Goal: Transaction & Acquisition: Purchase product/service

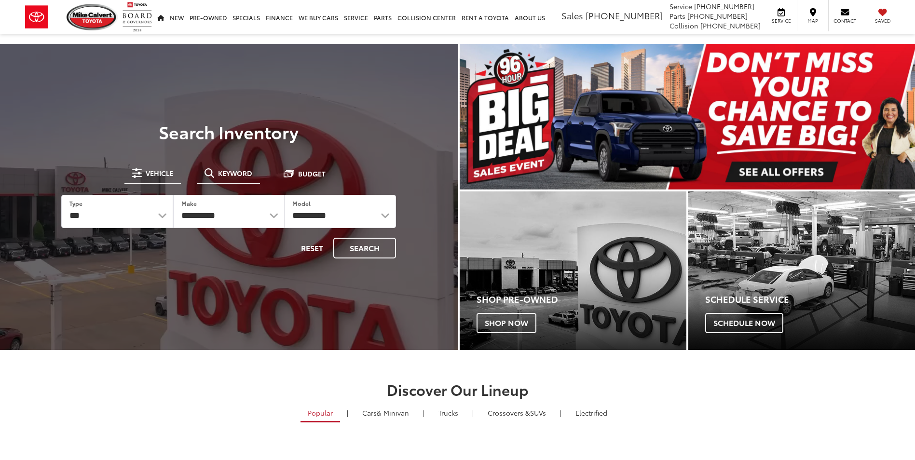
click at [230, 176] on span "Keyword" at bounding box center [235, 173] width 34 height 7
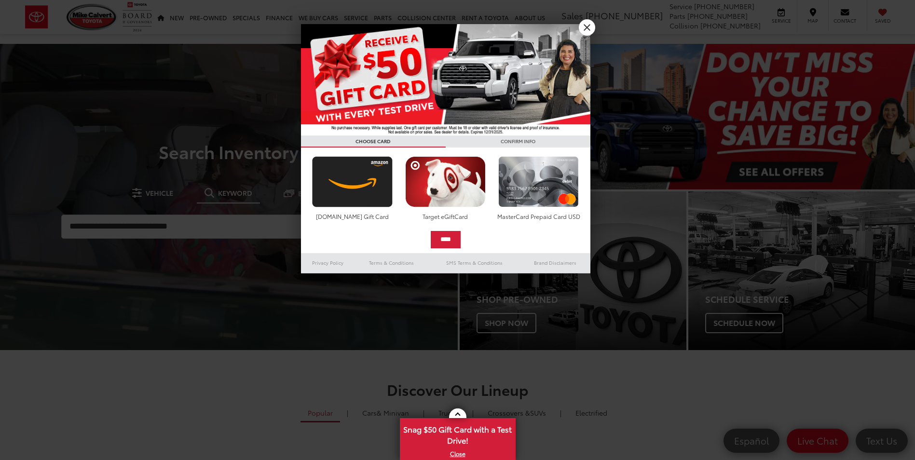
click at [218, 225] on div at bounding box center [457, 230] width 915 height 460
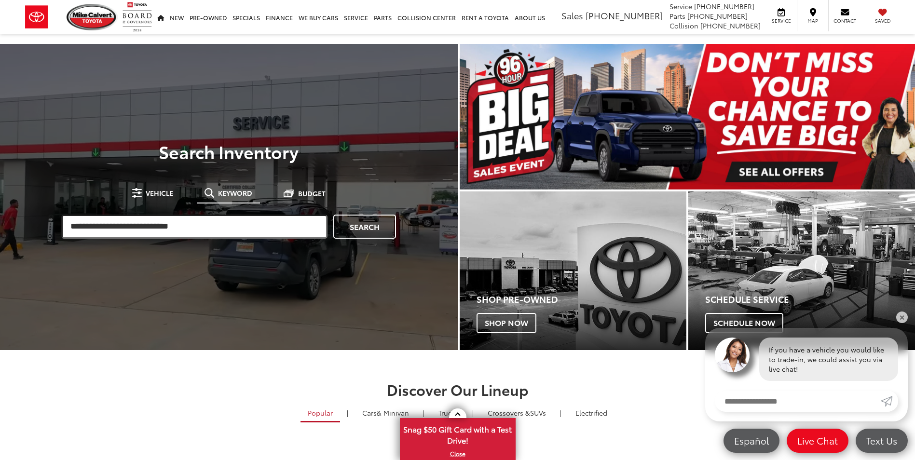
click at [226, 218] on input "search" at bounding box center [194, 227] width 266 height 24
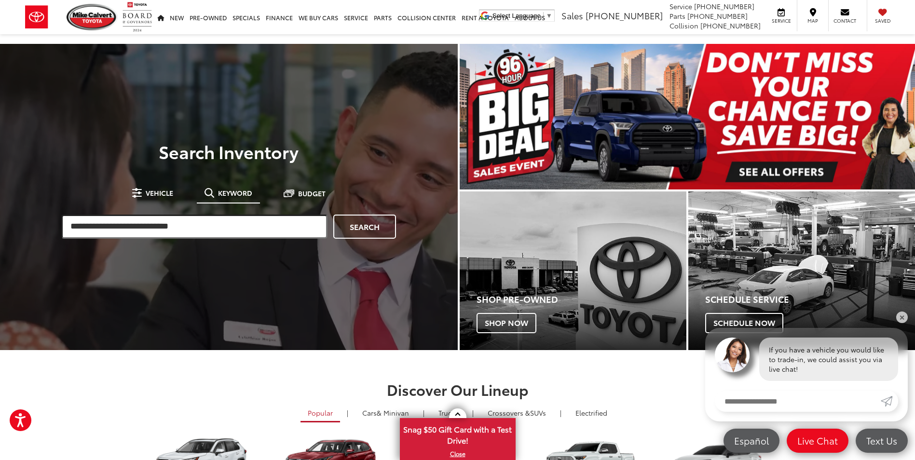
click at [141, 226] on input "search" at bounding box center [194, 227] width 266 height 24
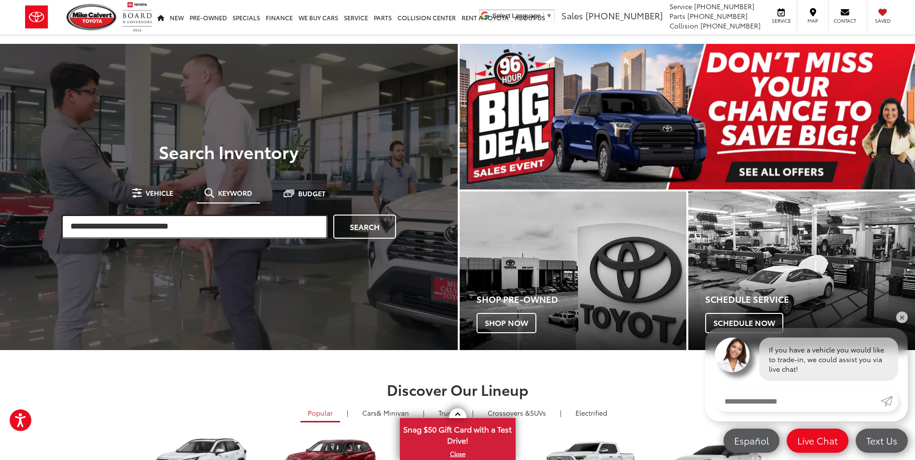
click at [141, 226] on input "search" at bounding box center [194, 227] width 266 height 24
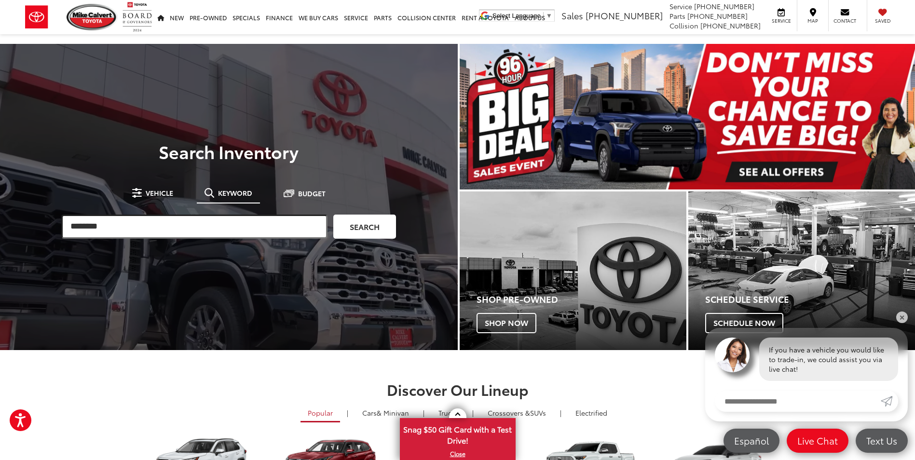
type input "********"
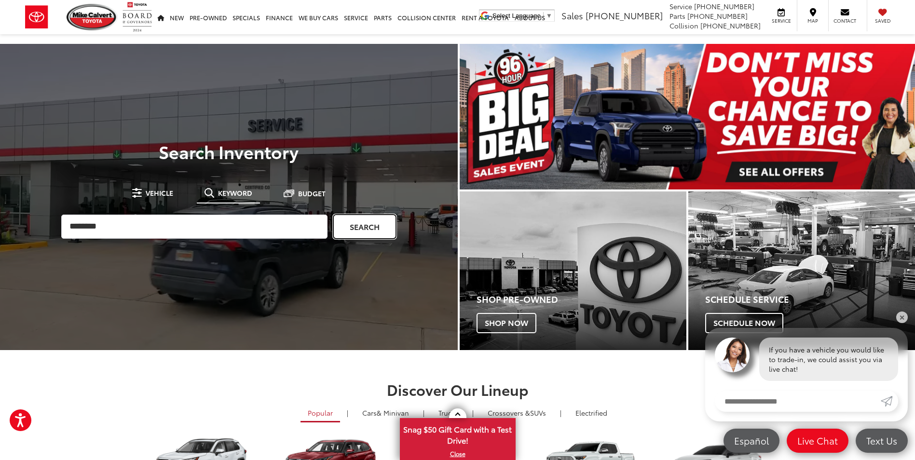
click at [384, 233] on link "Search" at bounding box center [364, 227] width 63 height 24
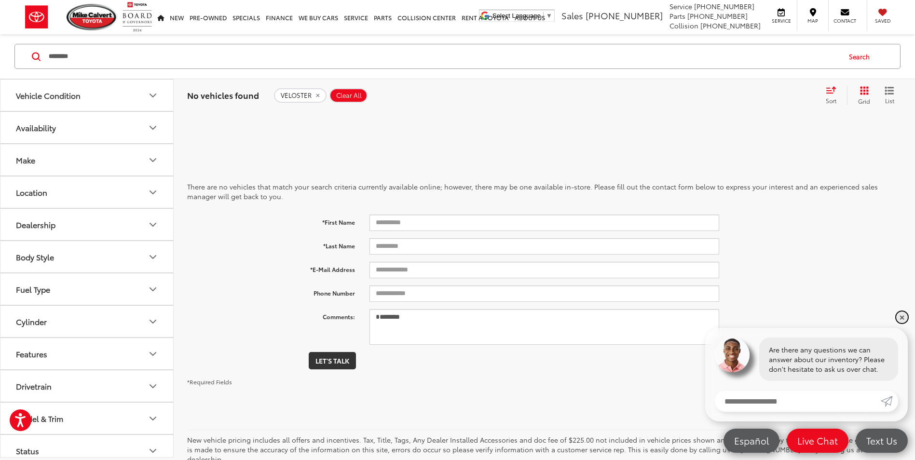
click at [902, 316] on link "✕" at bounding box center [902, 318] width 12 height 12
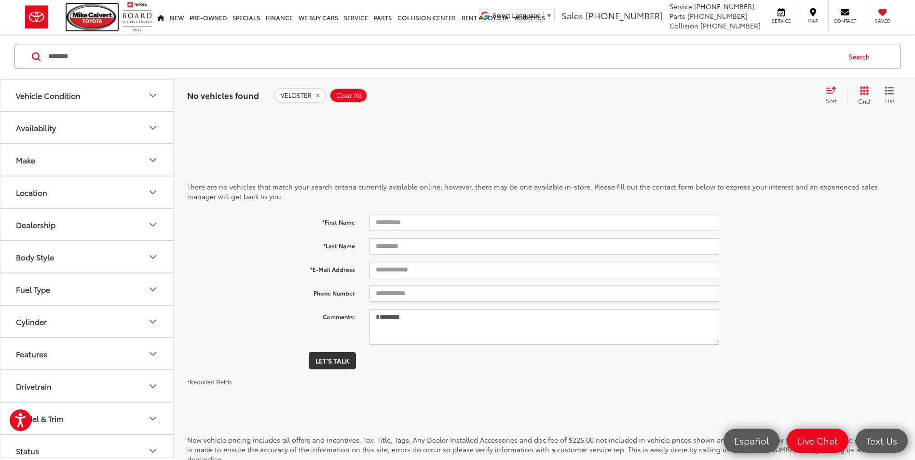
drag, startPoint x: 95, startPoint y: 21, endPoint x: 537, endPoint y: 27, distance: 441.8
click at [95, 21] on img at bounding box center [92, 17] width 51 height 27
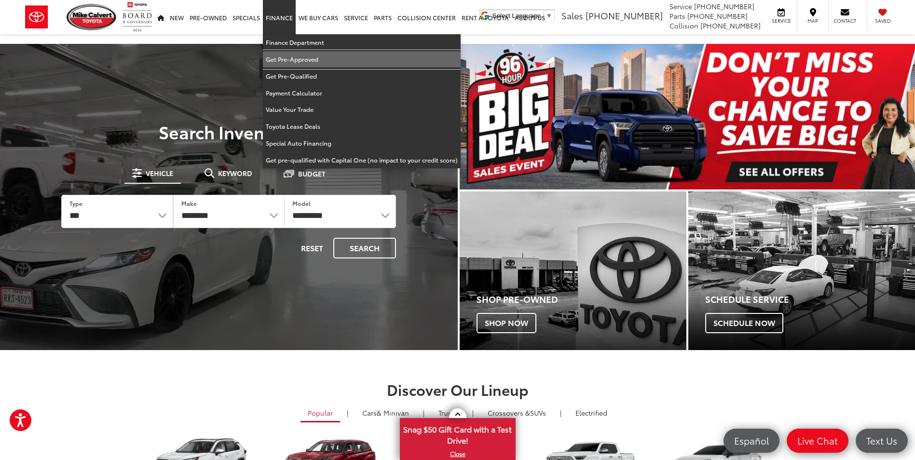
drag, startPoint x: 291, startPoint y: 61, endPoint x: 293, endPoint y: 70, distance: 9.8
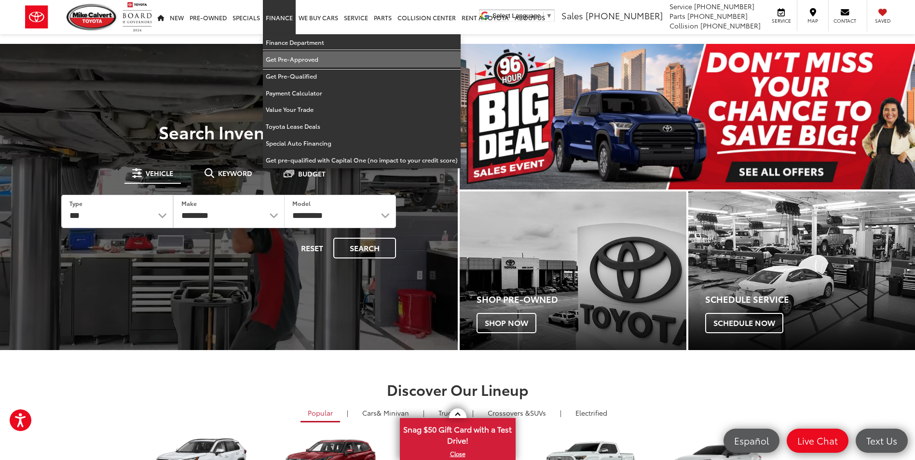
click at [291, 61] on link "Get Pre-Approved" at bounding box center [362, 59] width 198 height 17
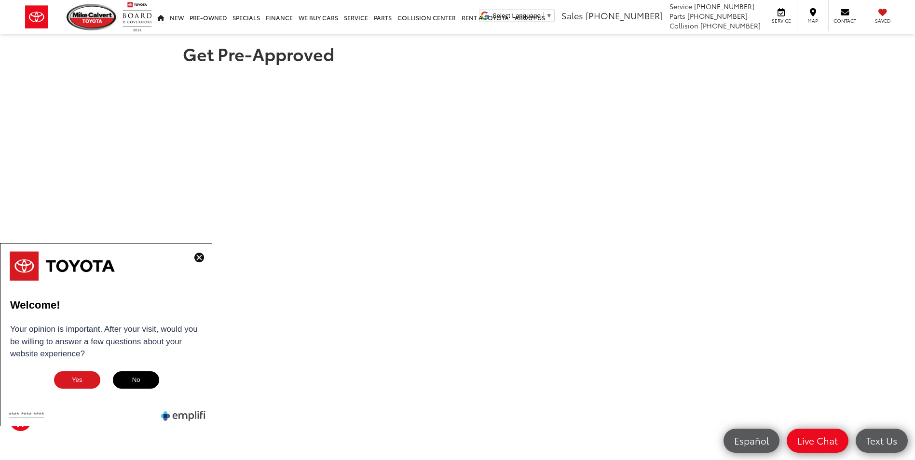
click at [98, 2] on ul "[PERSON_NAME] Toyota" at bounding box center [84, 17] width 140 height 34
drag, startPoint x: 95, startPoint y: 24, endPoint x: 328, endPoint y: 15, distance: 233.1
click at [95, 24] on img at bounding box center [92, 17] width 51 height 27
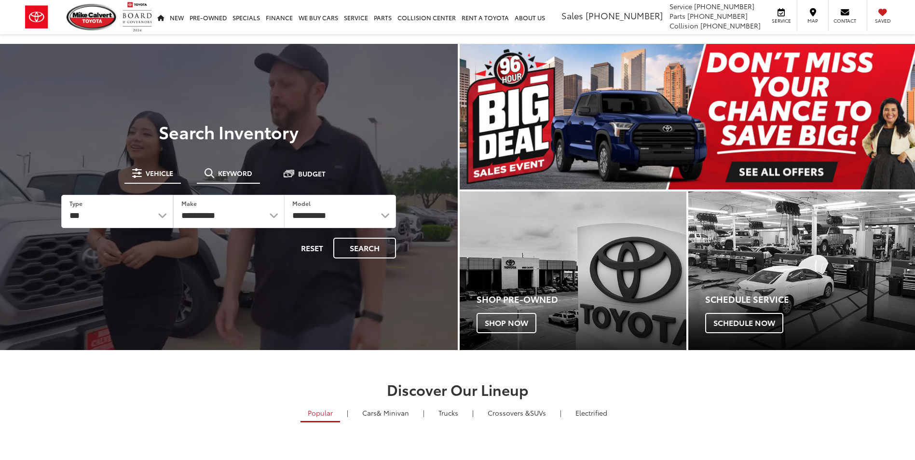
click at [236, 172] on span "Keyword" at bounding box center [235, 173] width 34 height 7
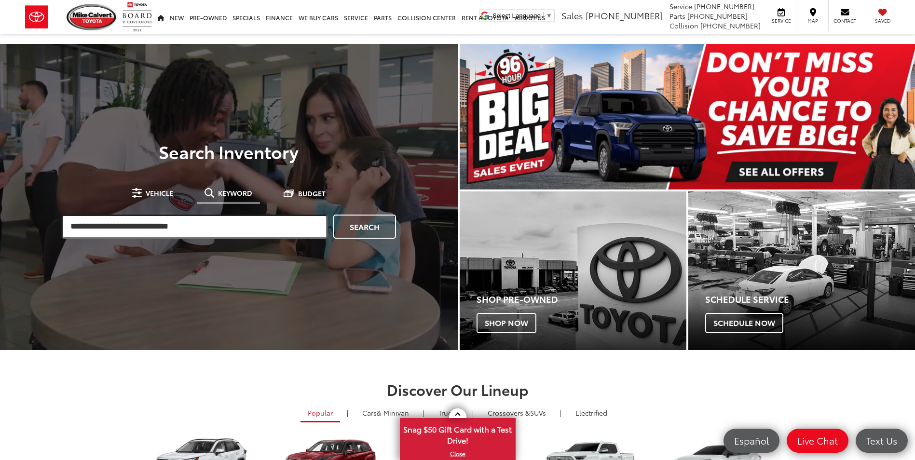
click at [247, 223] on input "search" at bounding box center [194, 227] width 266 height 24
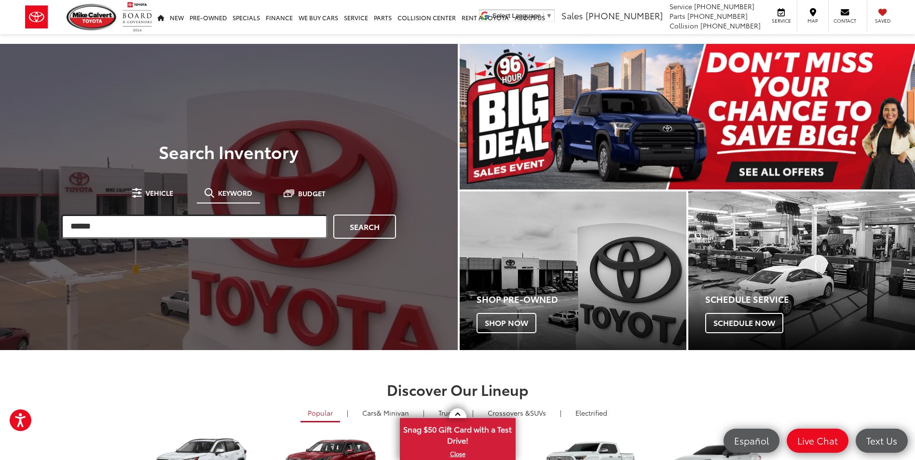
type input "******"
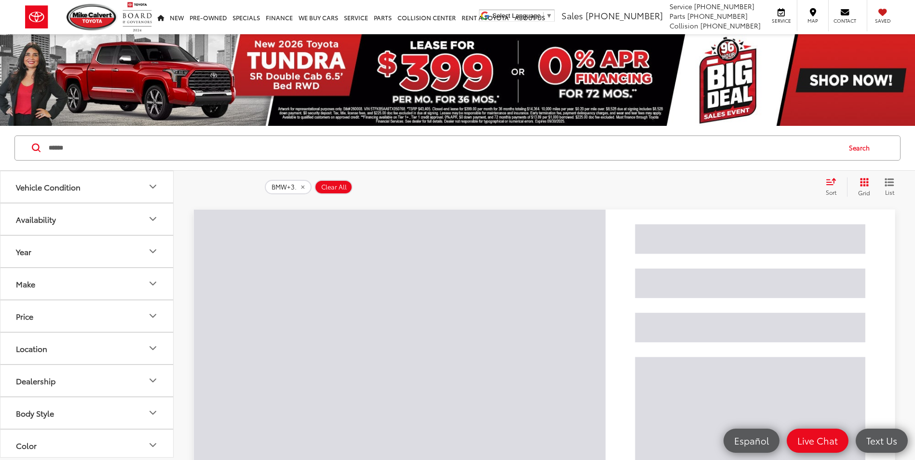
click at [285, 155] on input "******" at bounding box center [444, 147] width 792 height 23
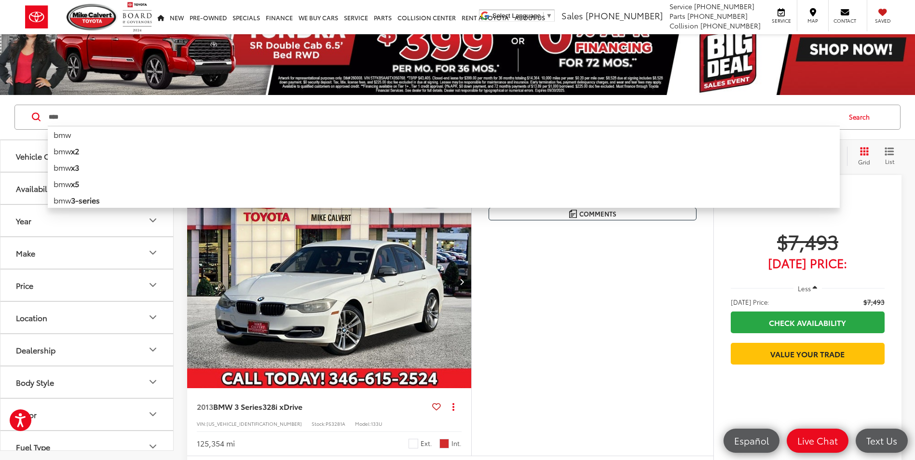
scroll to position [48, 0]
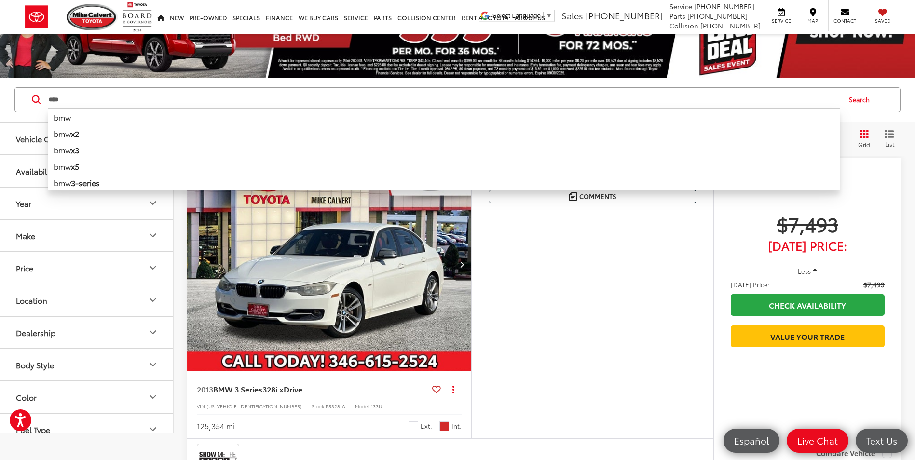
type input "***"
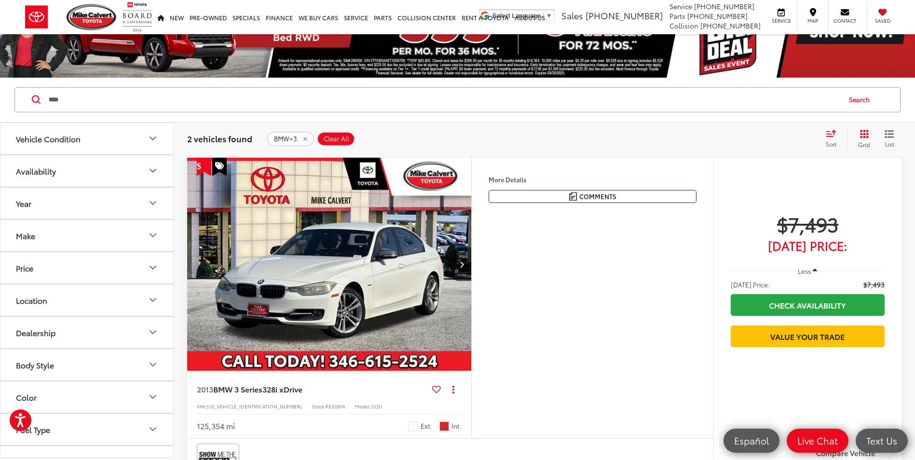
click at [552, 312] on div "Features Bluetooth® 4WD/AWD Keyless Entry Emergency Brake Assist Satellite Radi…" at bounding box center [592, 298] width 242 height 281
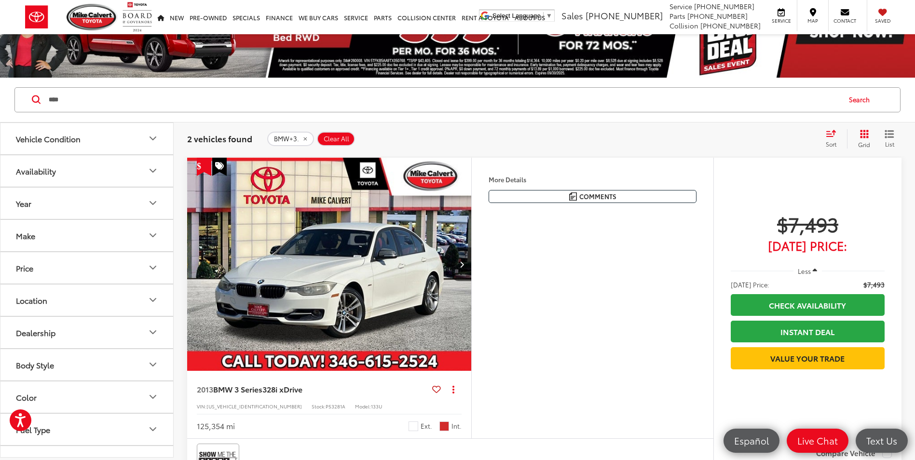
click at [394, 274] on img "2013 BMW 3 Series 328i xDrive 0" at bounding box center [329, 265] width 285 height 214
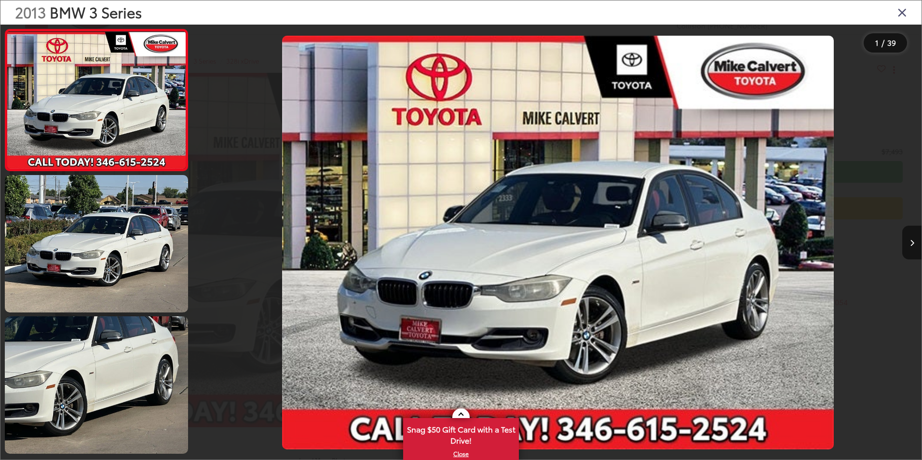
drag, startPoint x: 0, startPoint y: 0, endPoint x: 394, endPoint y: 274, distance: 479.9
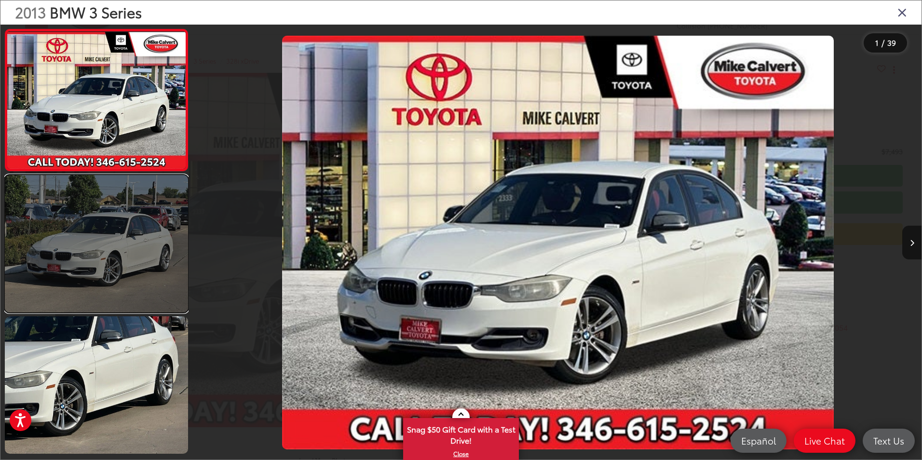
drag, startPoint x: 394, startPoint y: 274, endPoint x: 130, endPoint y: 234, distance: 266.7
click at [130, 234] on link at bounding box center [96, 243] width 183 height 137
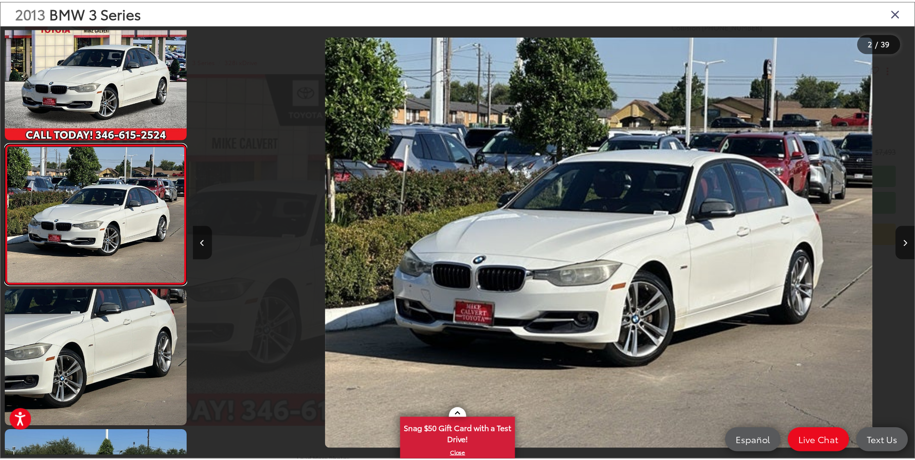
scroll to position [0, 727]
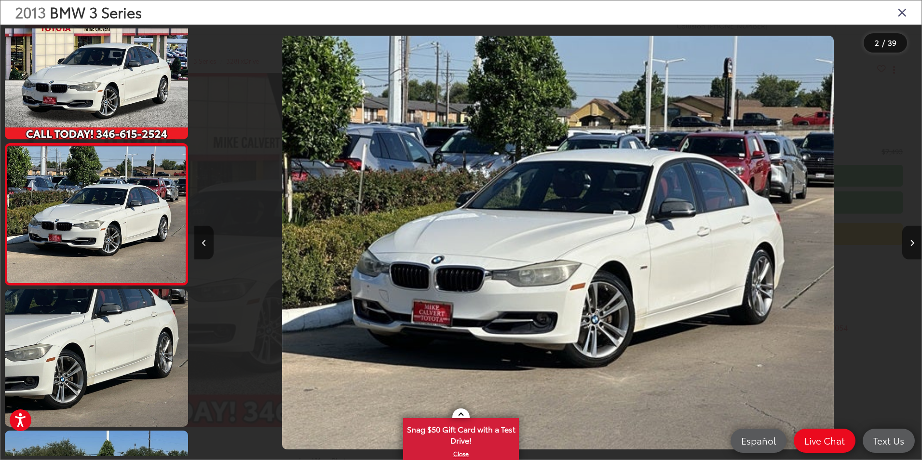
click at [903, 13] on icon "Close gallery" at bounding box center [902, 12] width 10 height 13
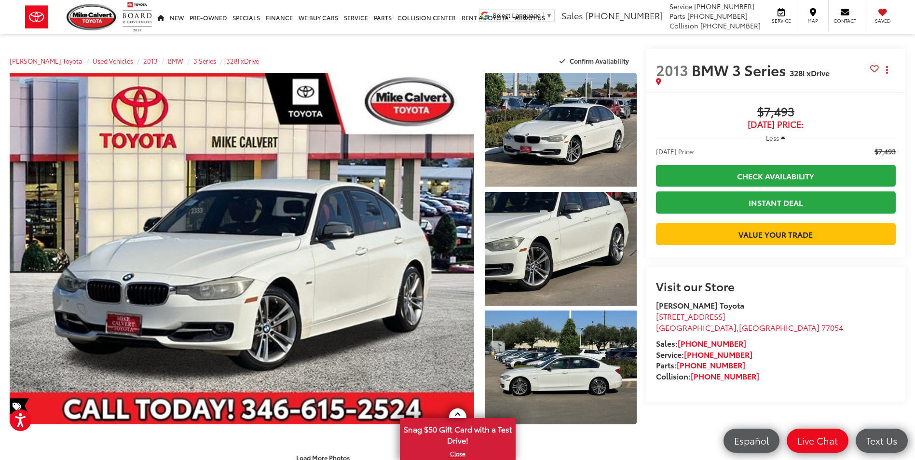
click at [785, 109] on span "$7,493" at bounding box center [776, 112] width 240 height 14
copy div "$7,493"
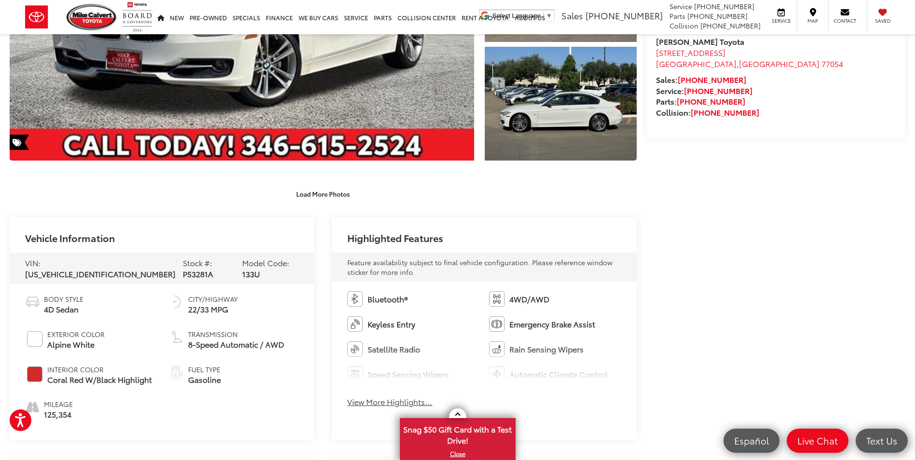
scroll to position [434, 0]
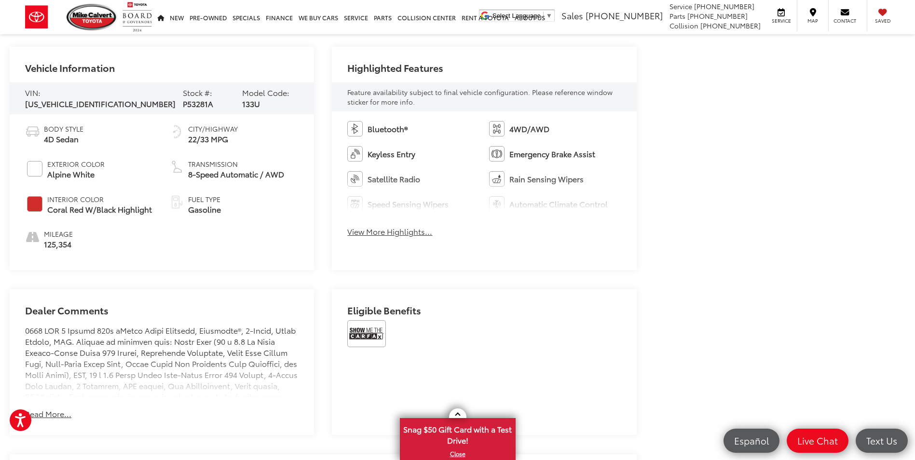
click at [378, 234] on button "View More Highlights..." at bounding box center [389, 231] width 85 height 11
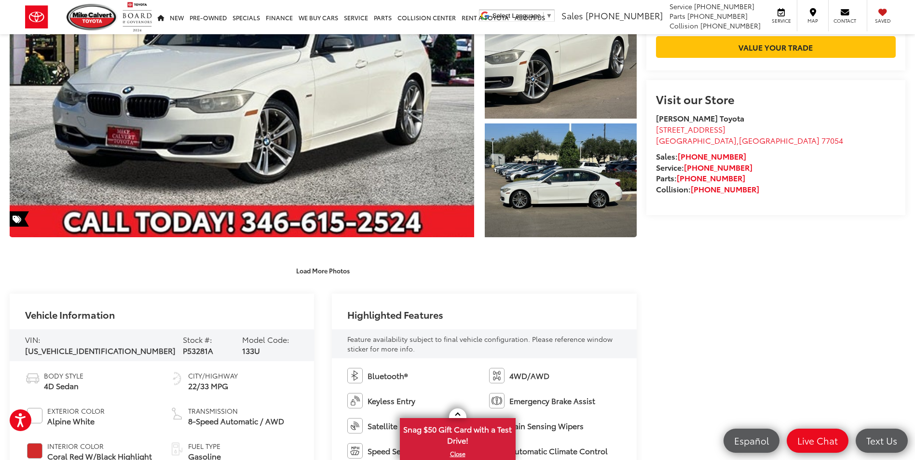
scroll to position [0, 0]
